Goal: Transaction & Acquisition: Purchase product/service

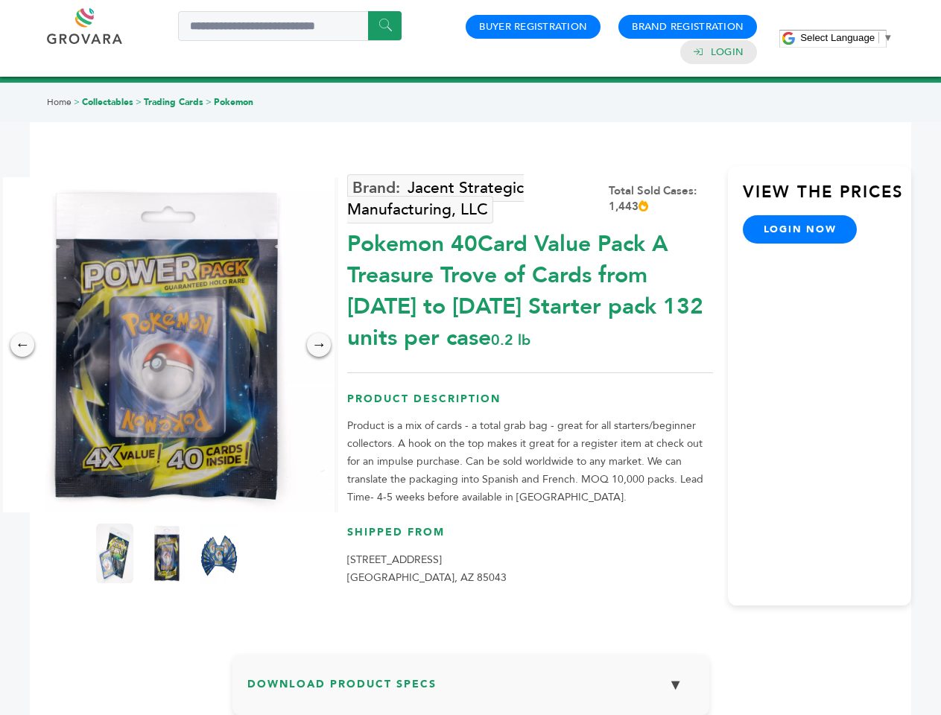
click at [846, 37] on span "Select Language" at bounding box center [837, 37] width 74 height 11
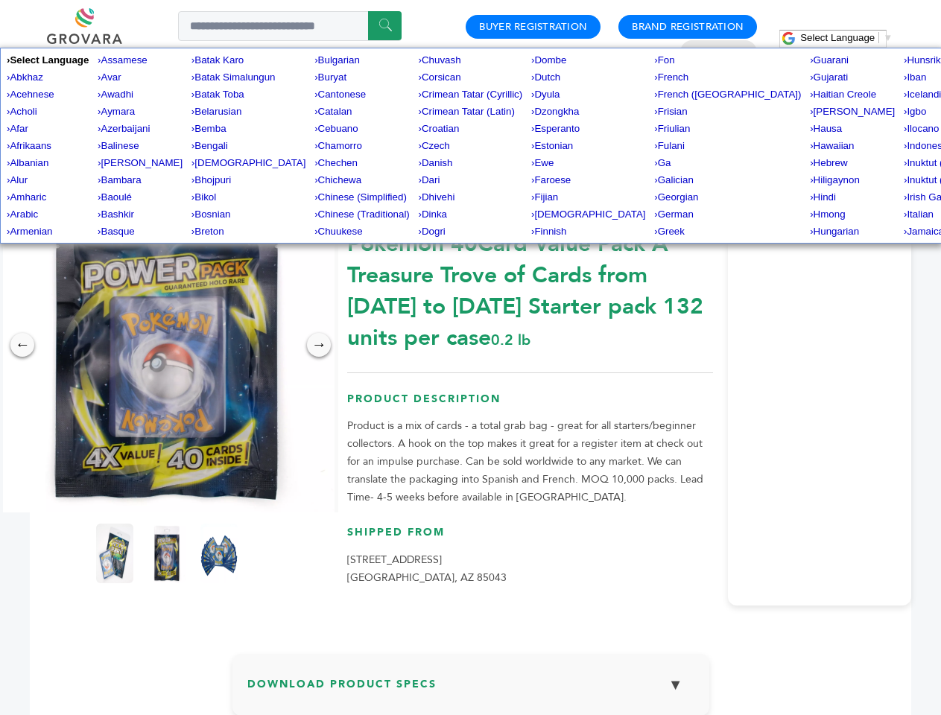
click at [167, 345] on img at bounding box center [166, 344] width 335 height 335
click at [0, 0] on div "×" at bounding box center [0, 0] width 0 height 0
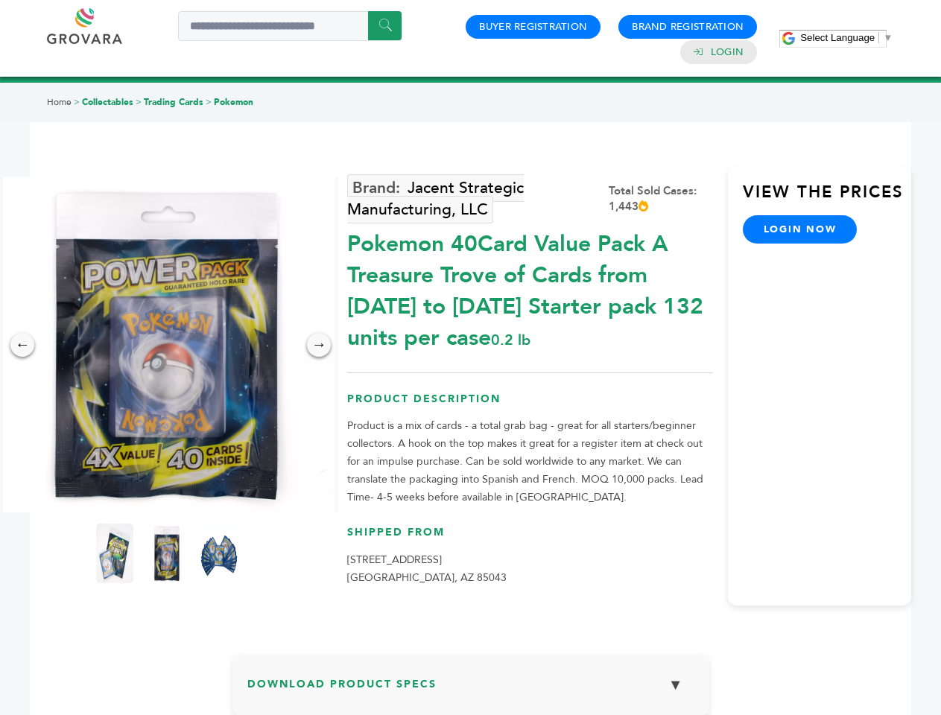
click at [319, 345] on div "→" at bounding box center [319, 345] width 24 height 24
click at [115, 553] on img at bounding box center [114, 554] width 37 height 60
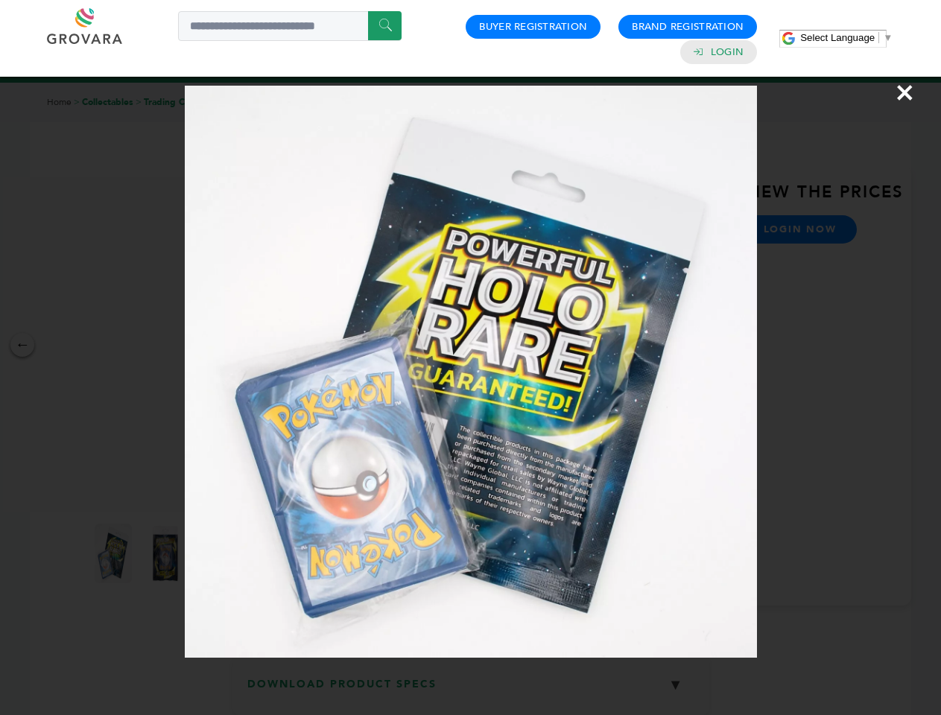
click at [167, 553] on div "×" at bounding box center [470, 357] width 941 height 715
click at [219, 553] on img at bounding box center [219, 554] width 48 height 75
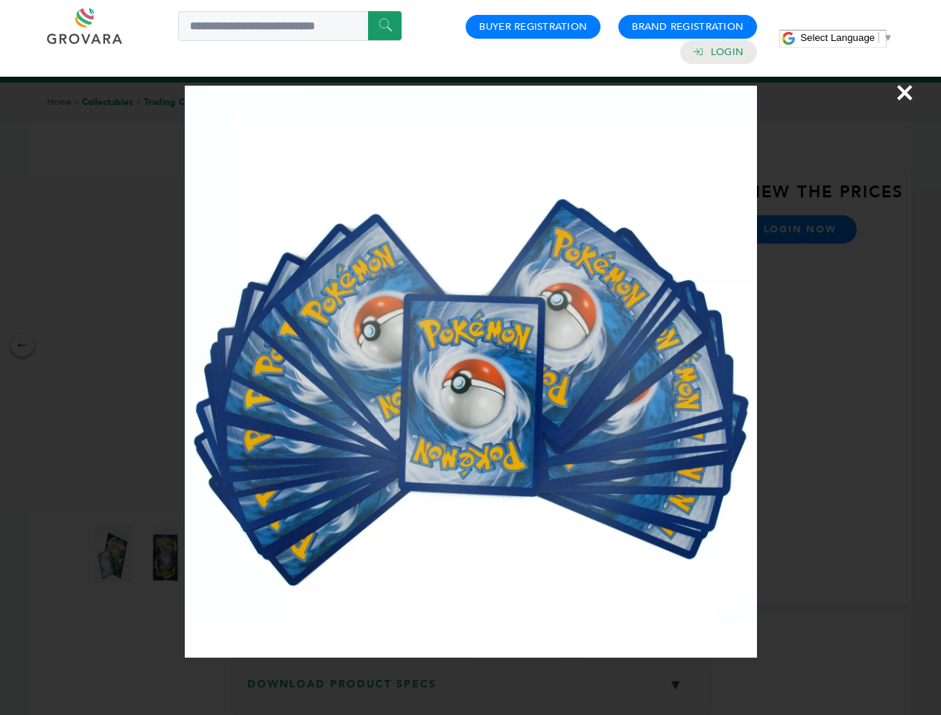
click at [471, 690] on div "×" at bounding box center [470, 357] width 941 height 715
